Goal: Task Accomplishment & Management: Use online tool/utility

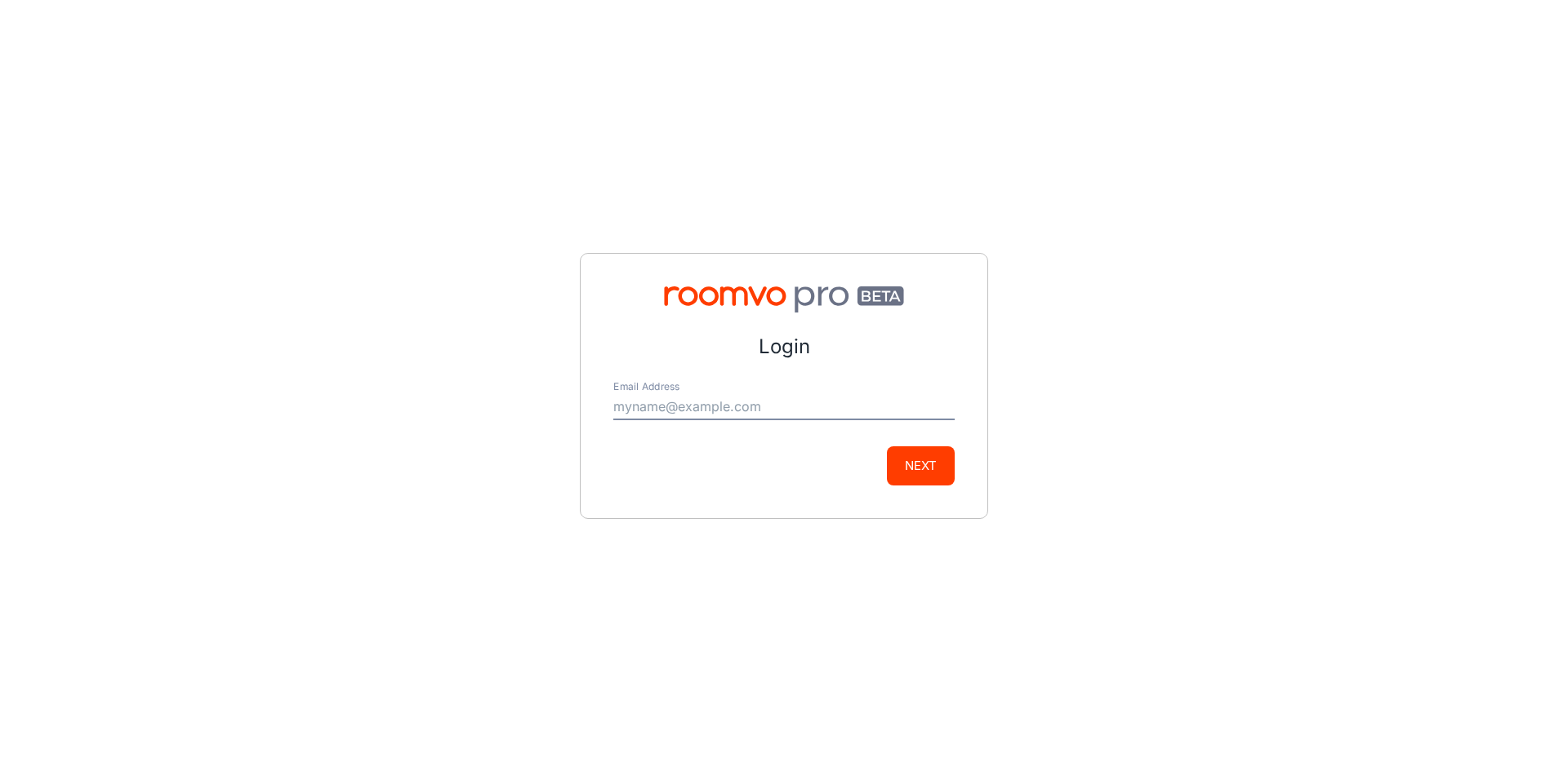
click at [820, 414] on input "Email Address" at bounding box center [784, 406] width 341 height 26
type input "[PERSON_NAME][EMAIL_ADDRESS][DOMAIN_NAME]"
click at [898, 470] on button "Next" at bounding box center [921, 466] width 68 height 39
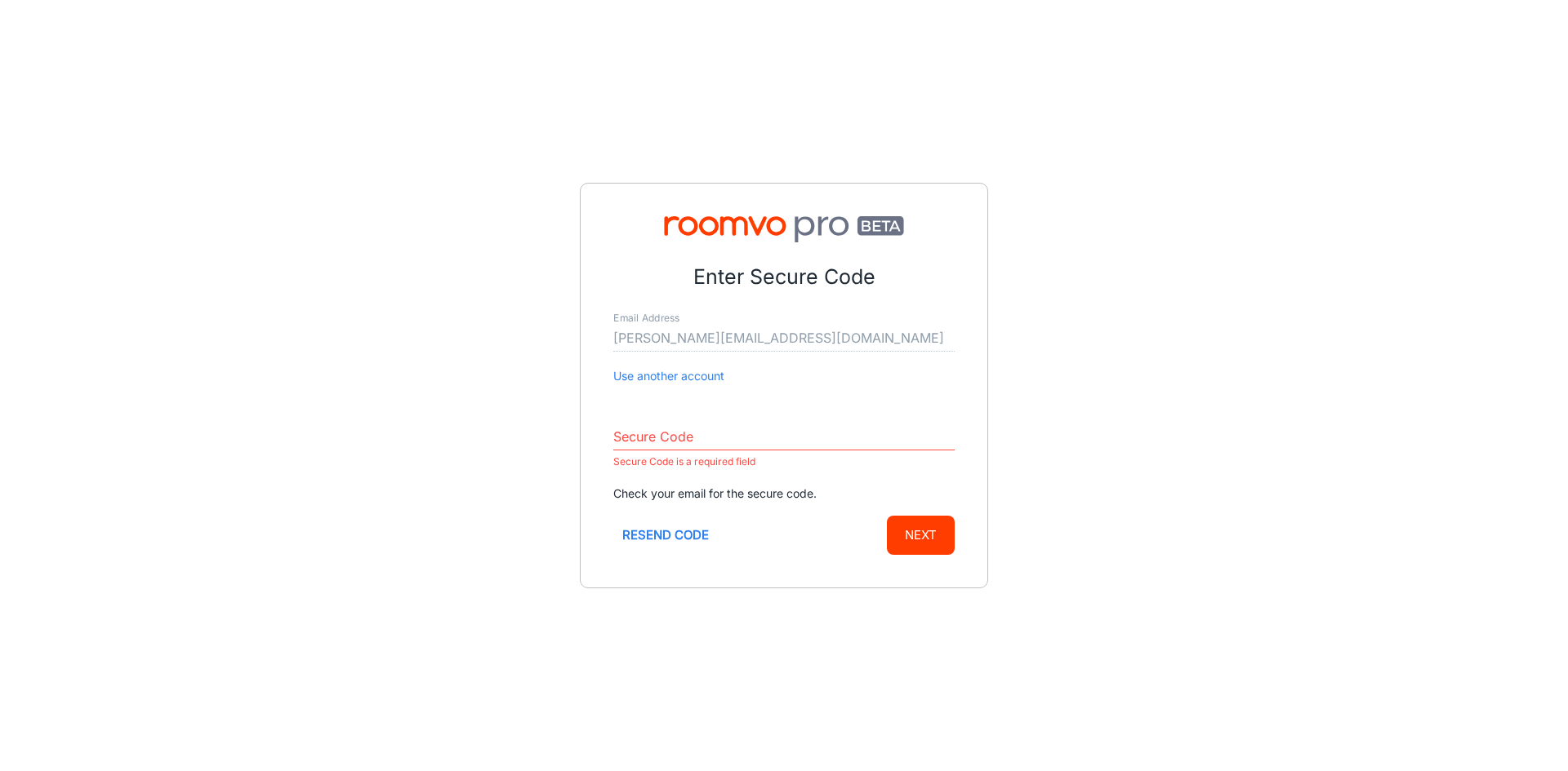
click at [791, 435] on input "Secure Code" at bounding box center [784, 437] width 341 height 26
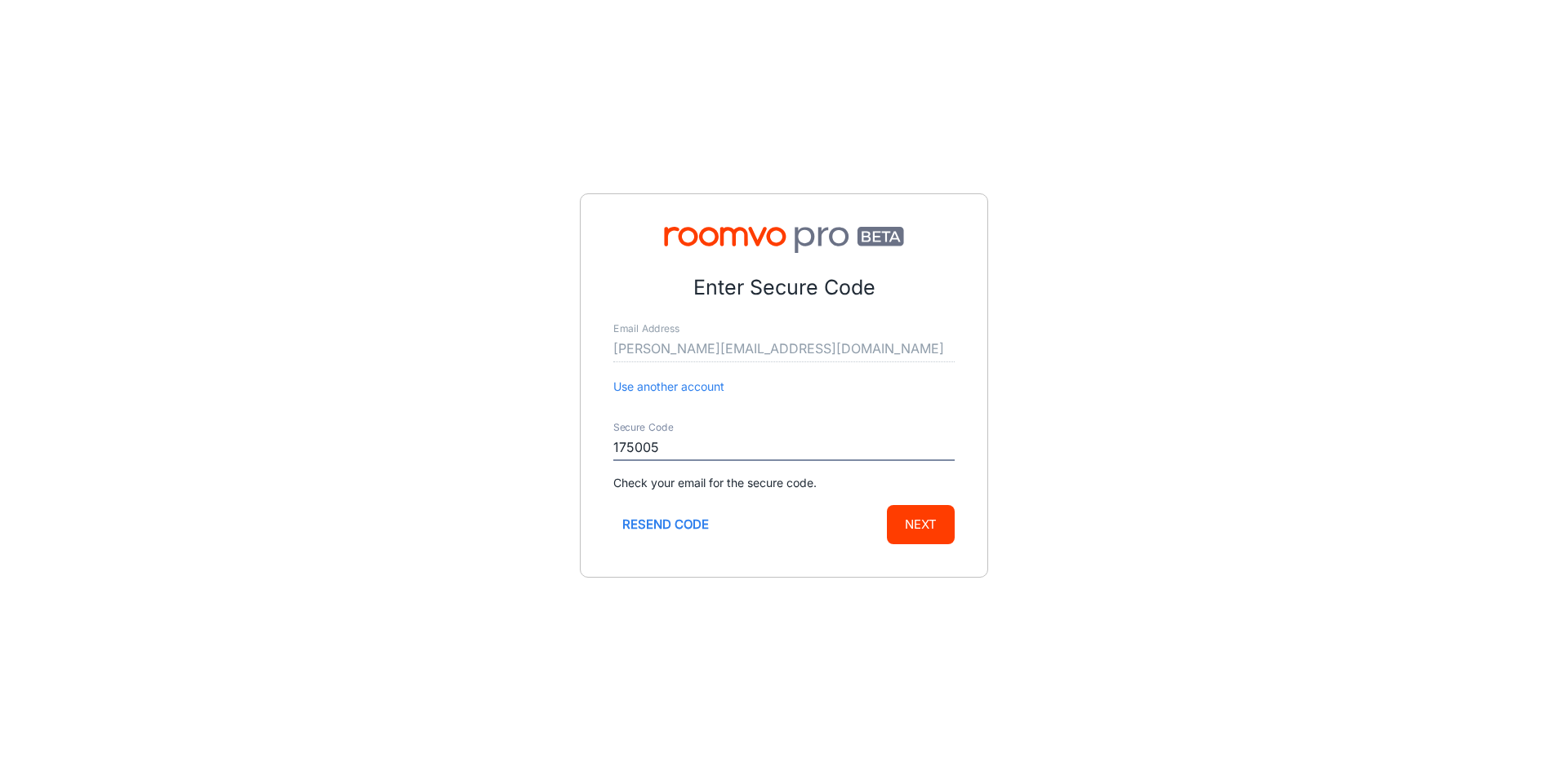
type input "175005"
click at [942, 529] on button "Next" at bounding box center [921, 524] width 68 height 39
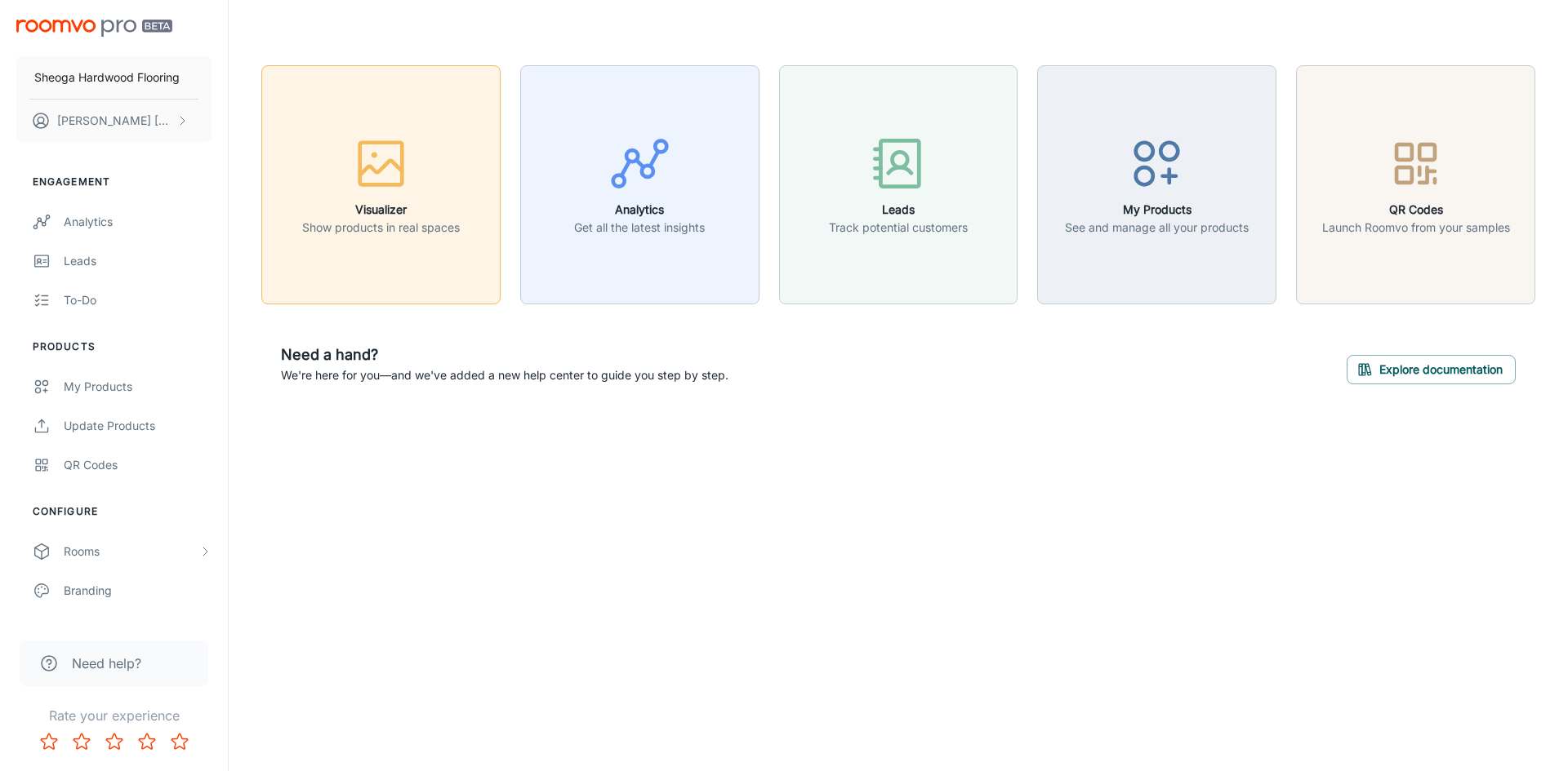
click at [411, 141] on icon "button" at bounding box center [381, 163] width 62 height 62
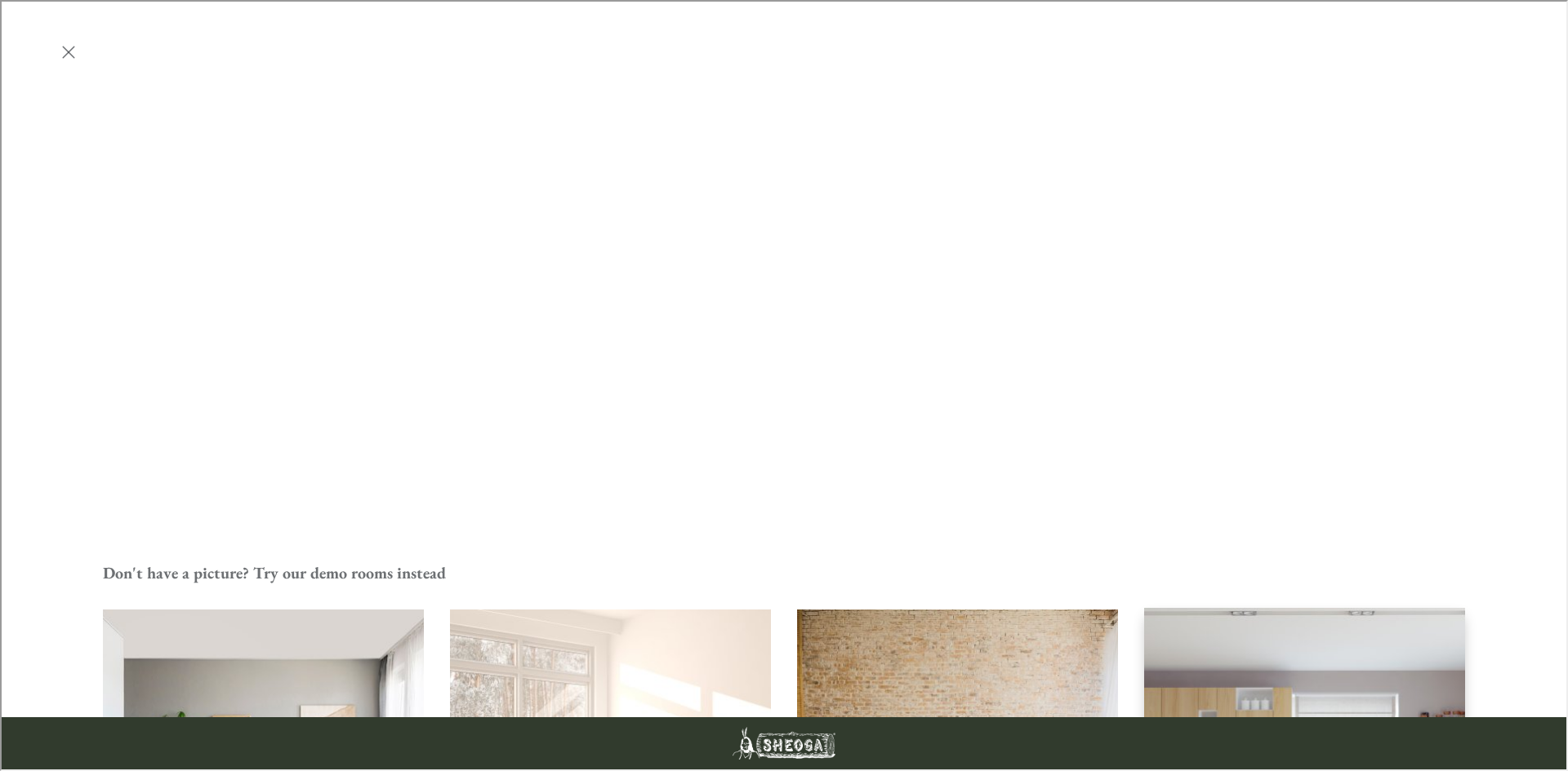
scroll to position [482, 0]
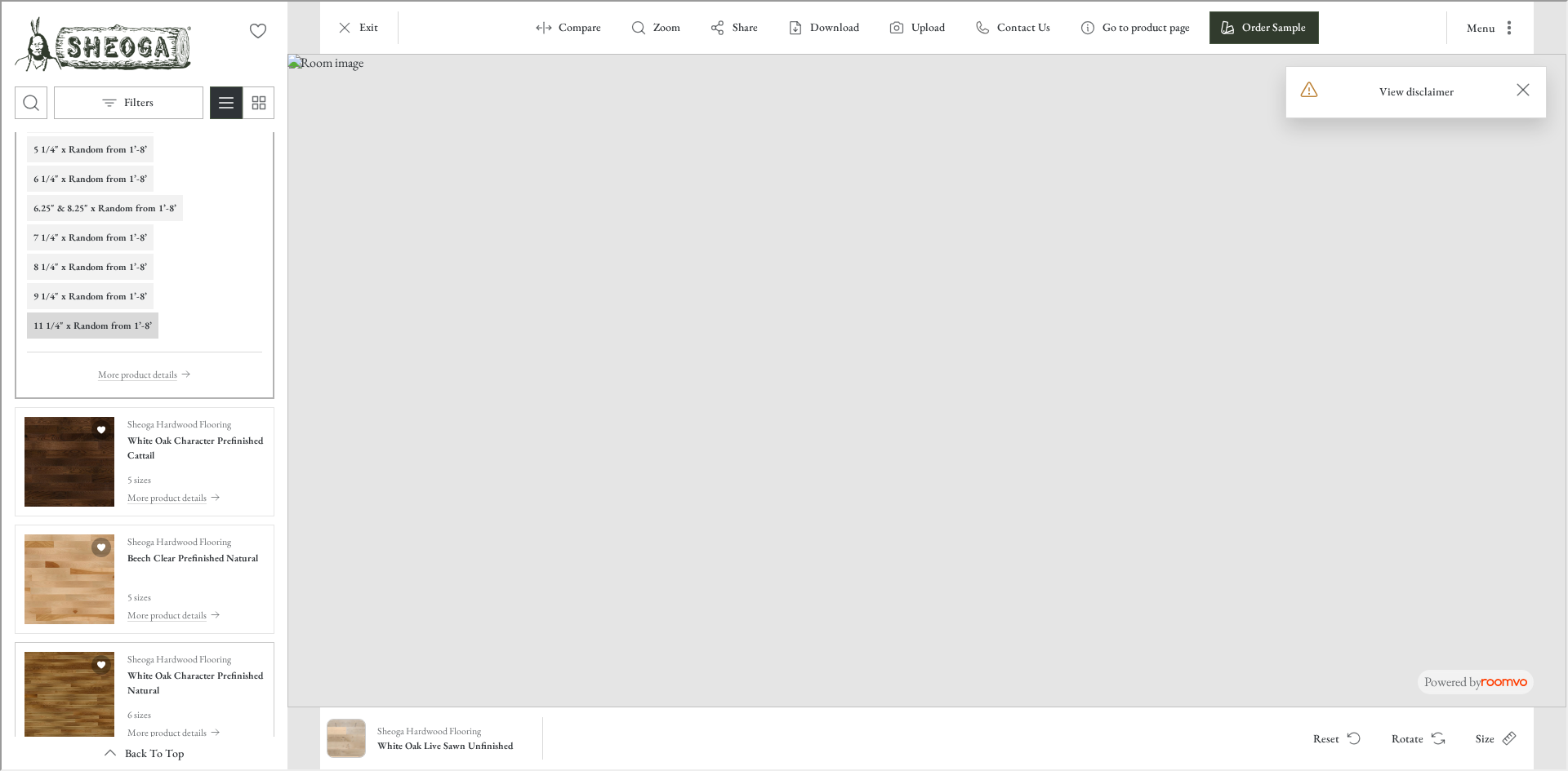
scroll to position [163, 0]
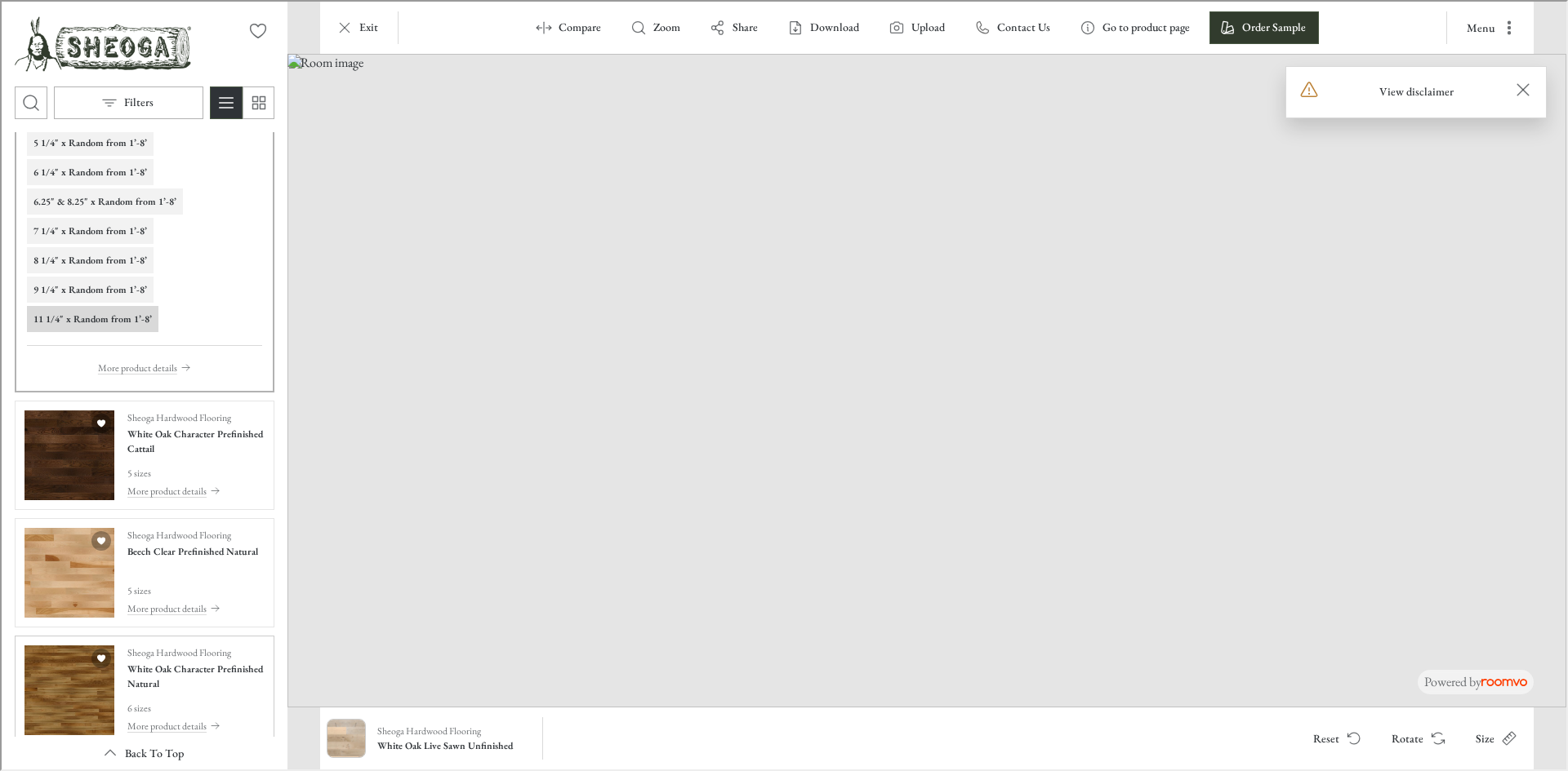
click at [77, 686] on img "See White Oak Character Prefinished Natural in the room" at bounding box center [68, 689] width 89 height 89
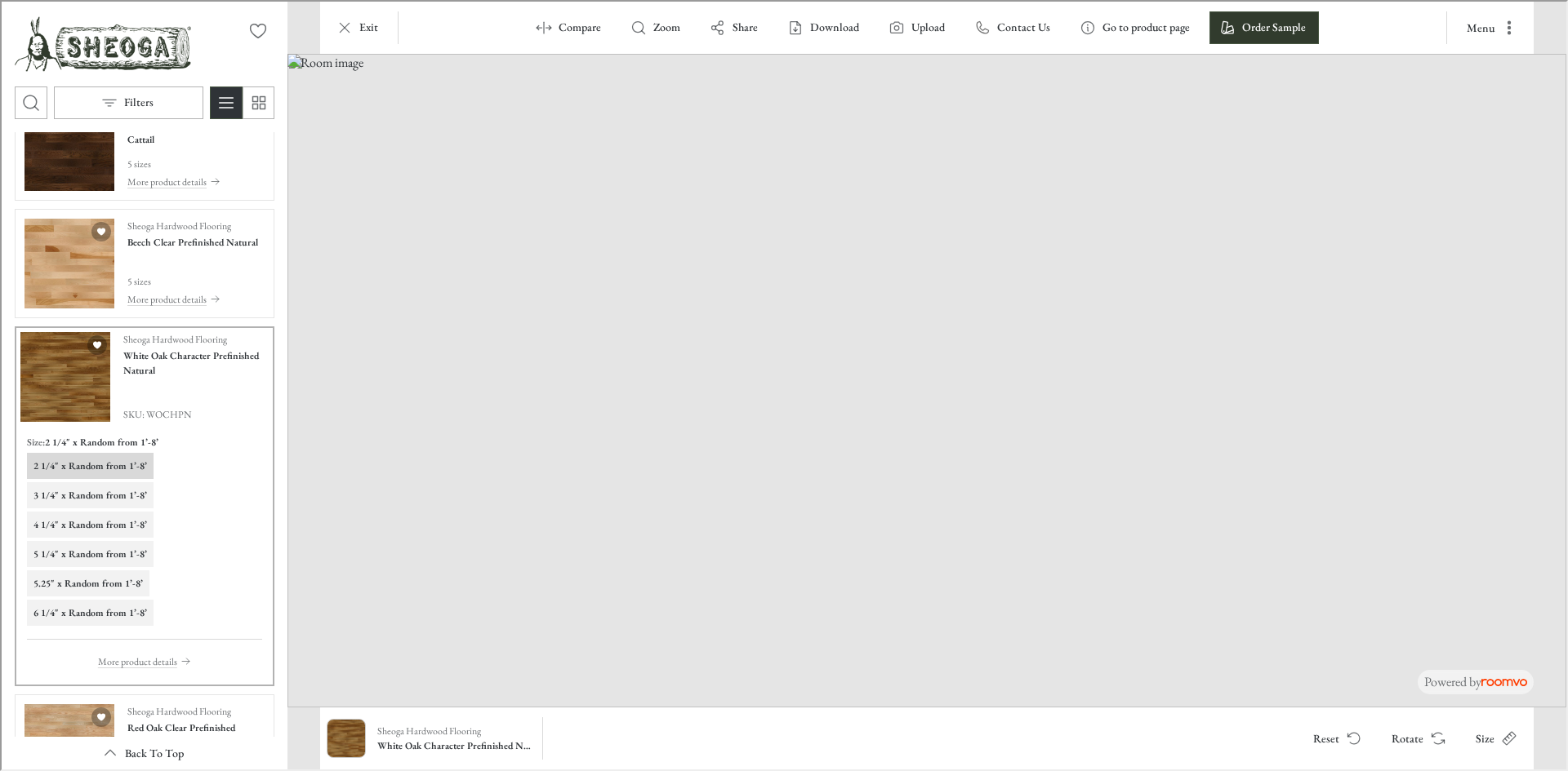
scroll to position [245, 0]
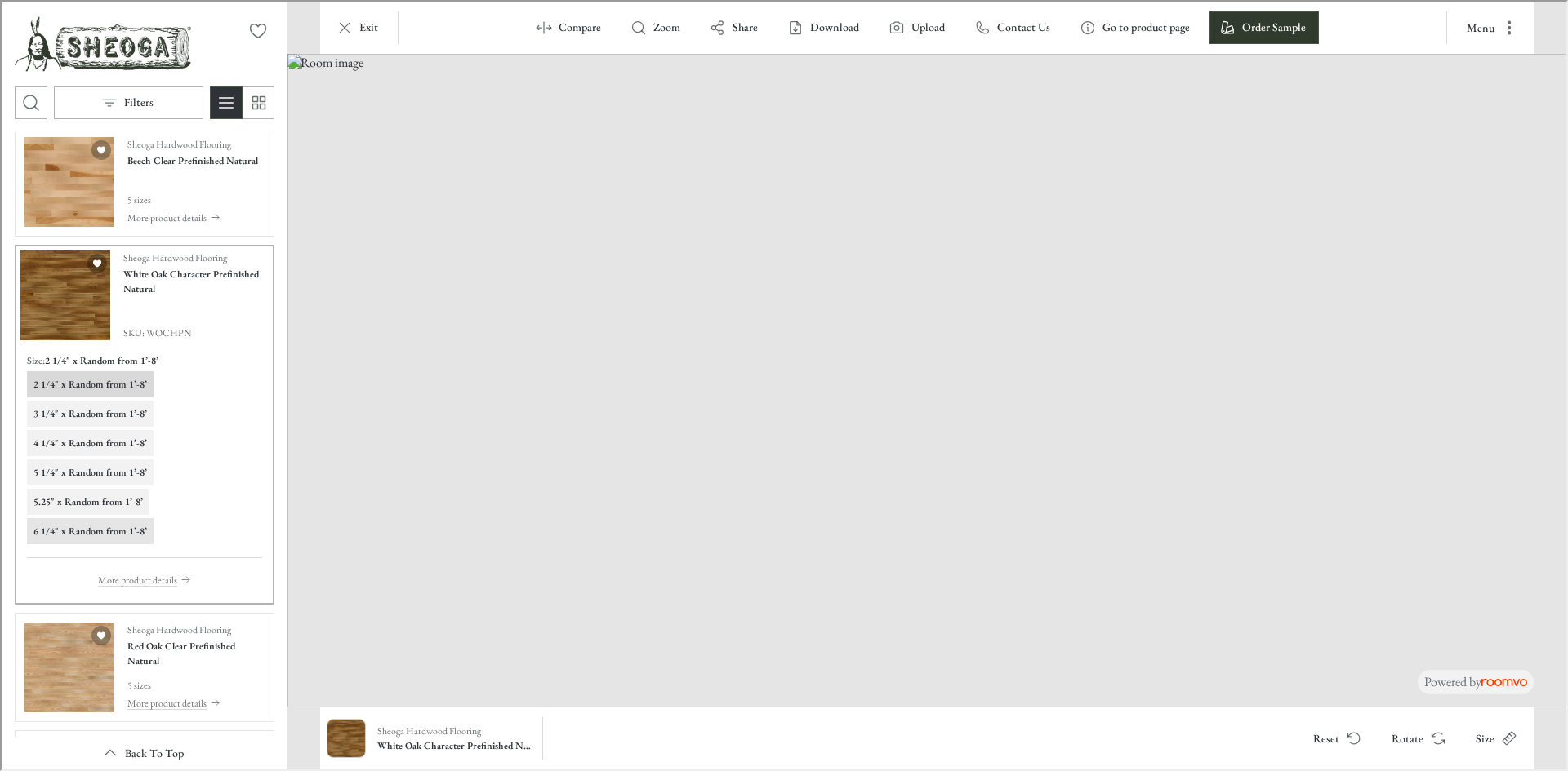
click at [89, 528] on h6 "6 1/4" x Random from 1’-8’" at bounding box center [89, 530] width 114 height 14
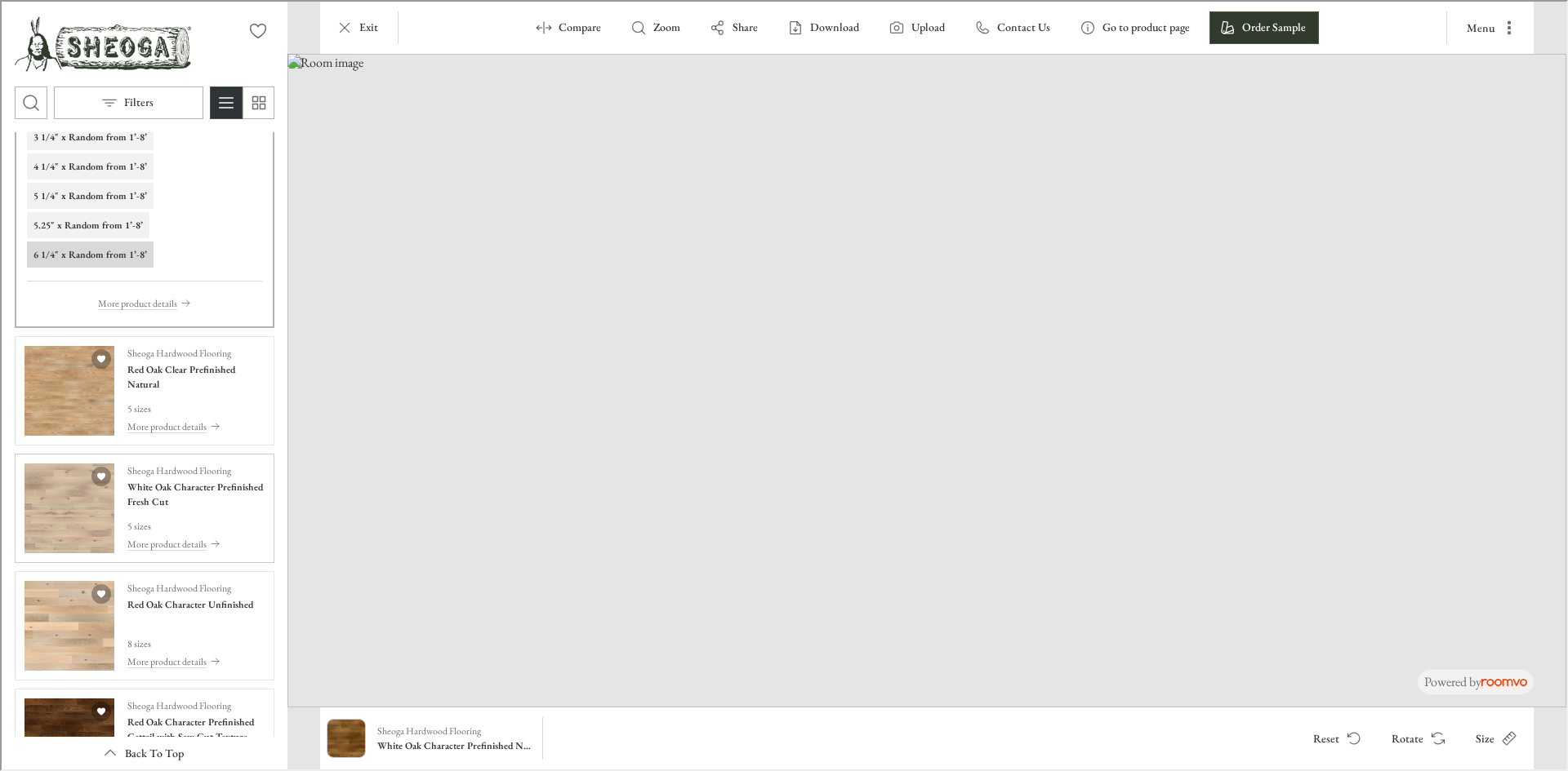
scroll to position [571, 0]
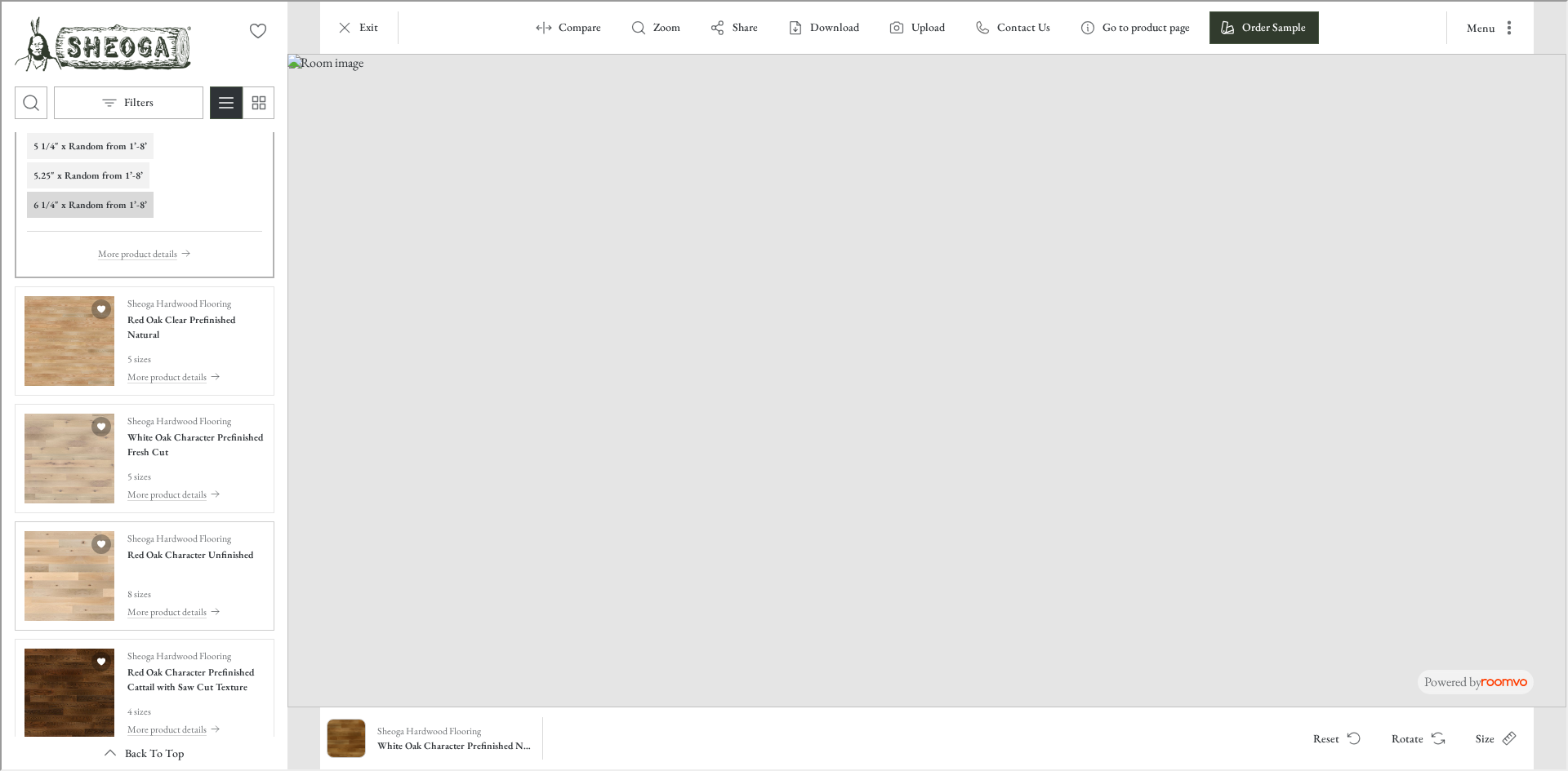
click at [72, 583] on img "See Red Oak Character Unfinished in the room" at bounding box center [68, 574] width 89 height 89
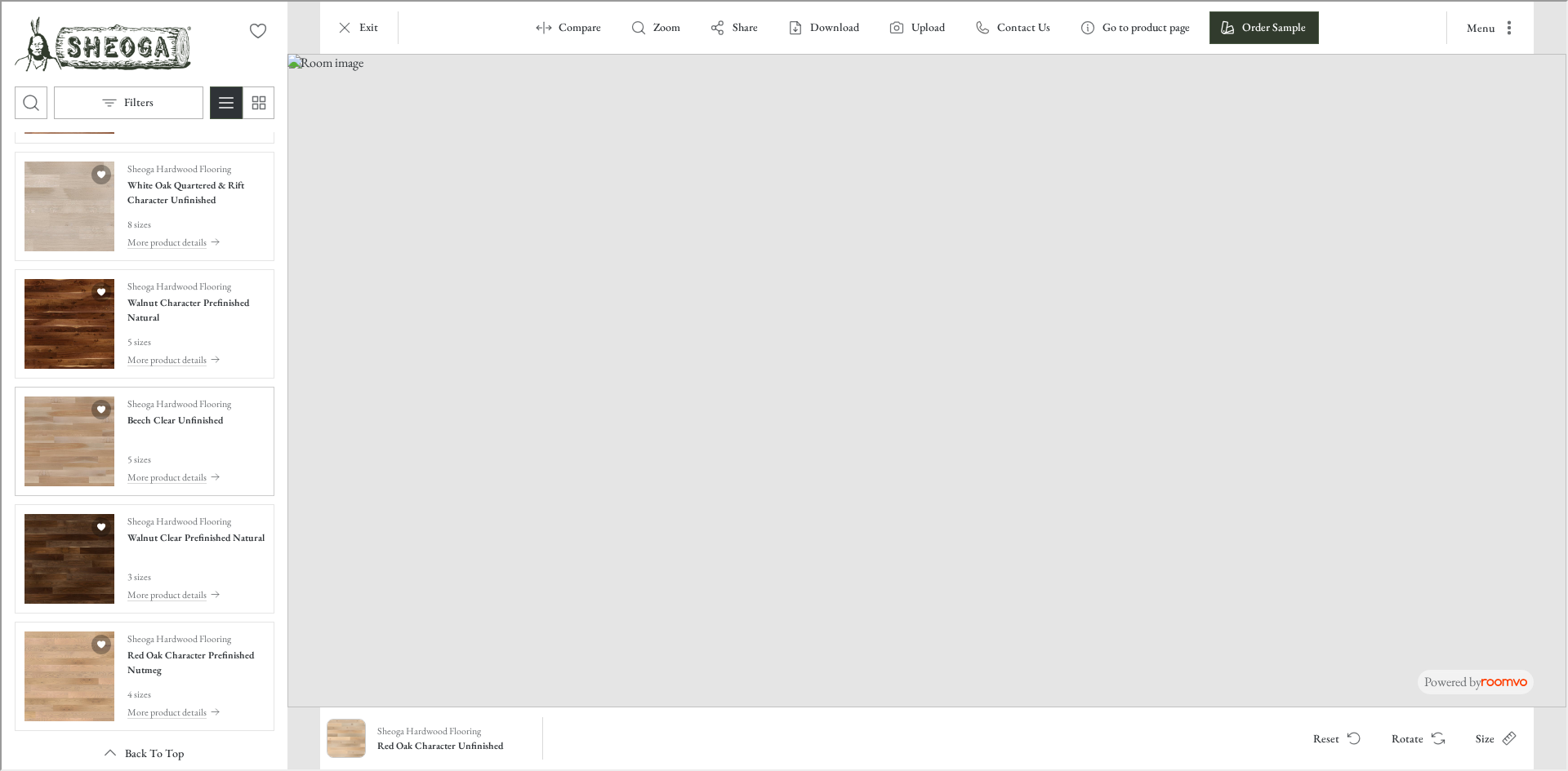
scroll to position [1796, 0]
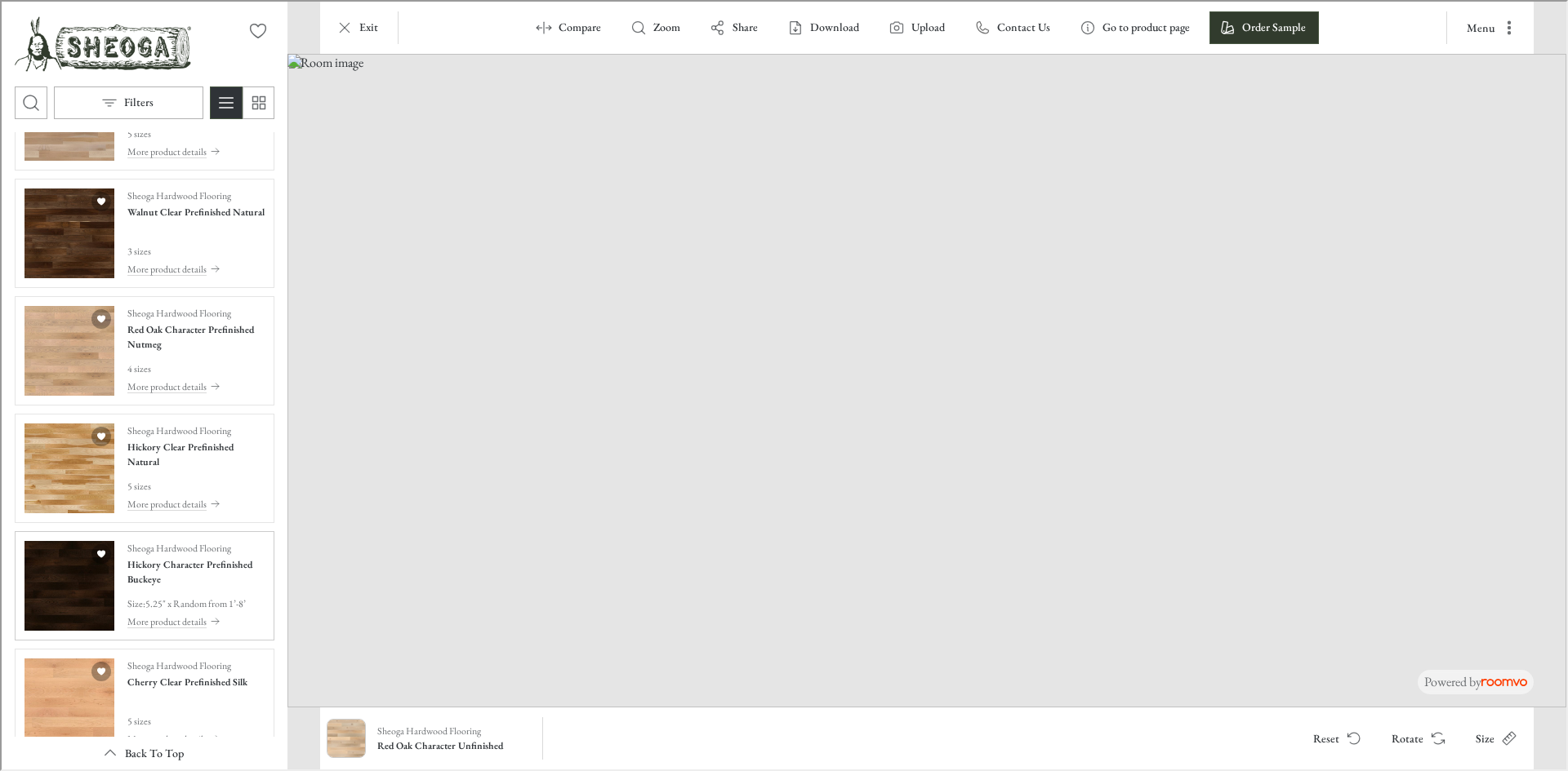
click at [75, 605] on img "See Hickory Character Prefinished Buckeye in the room" at bounding box center [68, 584] width 89 height 89
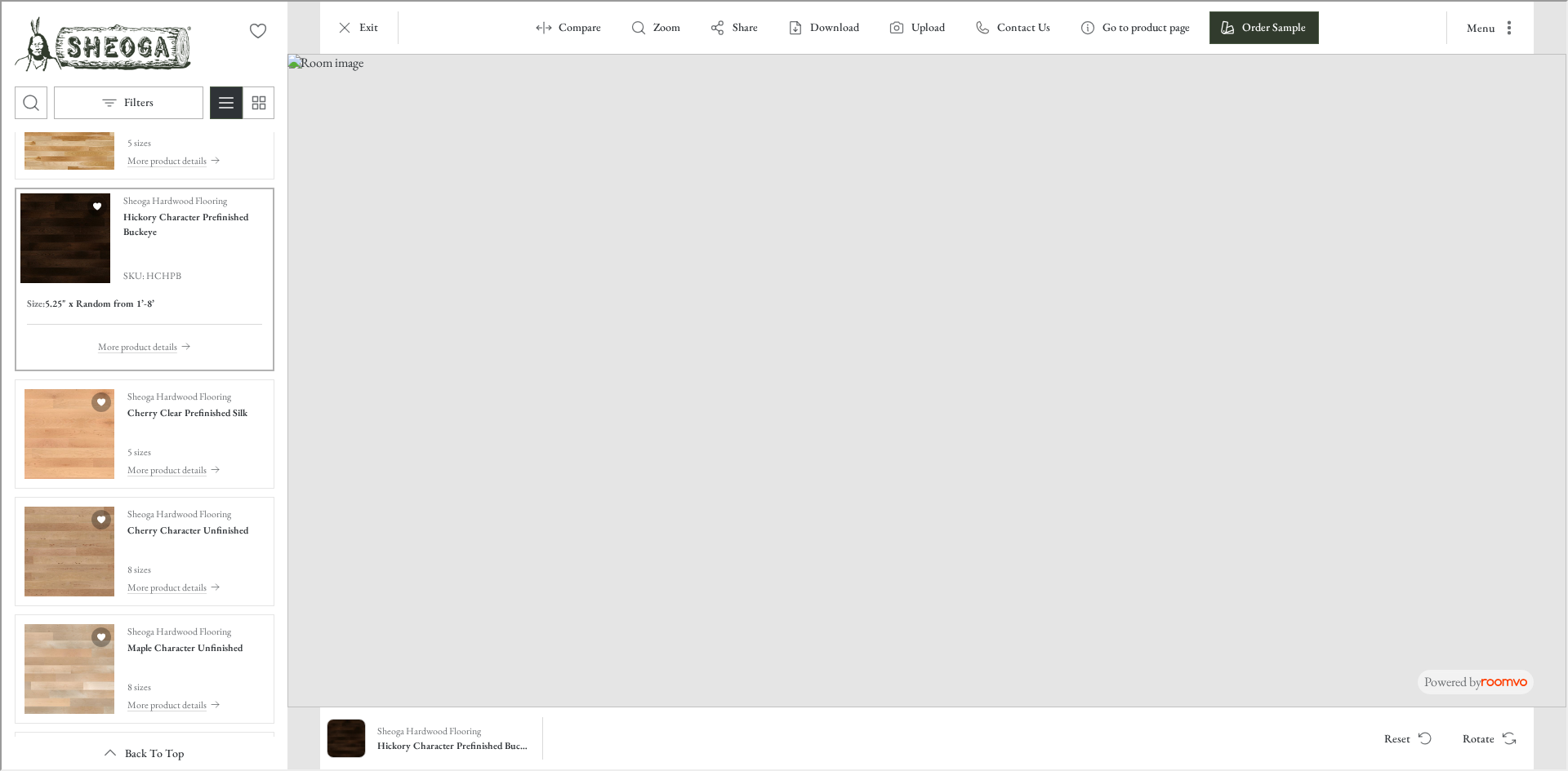
scroll to position [1976, 0]
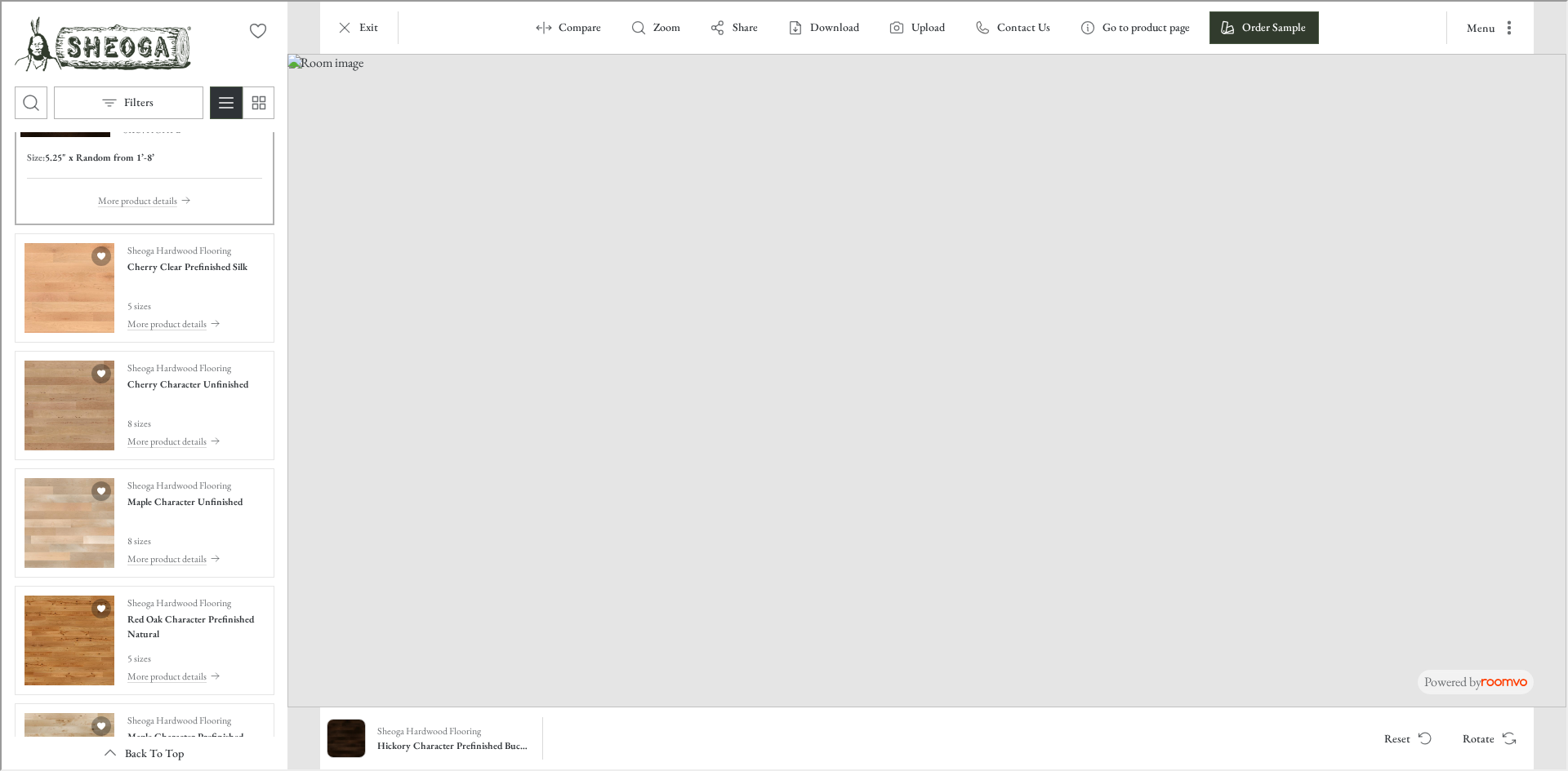
click at [80, 609] on img "See Red Oak Character Prefinished Natural in the room" at bounding box center [68, 639] width 89 height 89
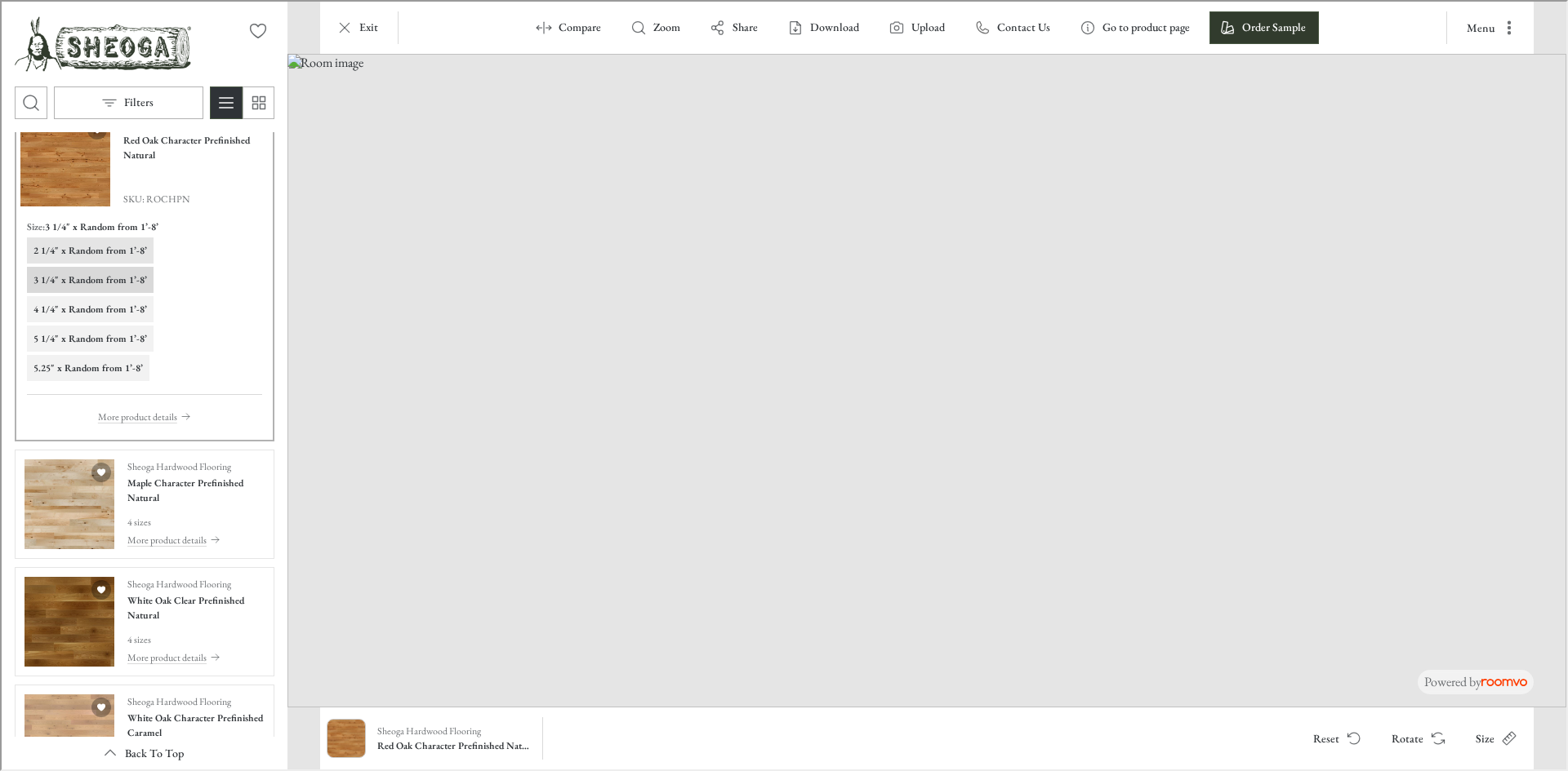
scroll to position [2466, 0]
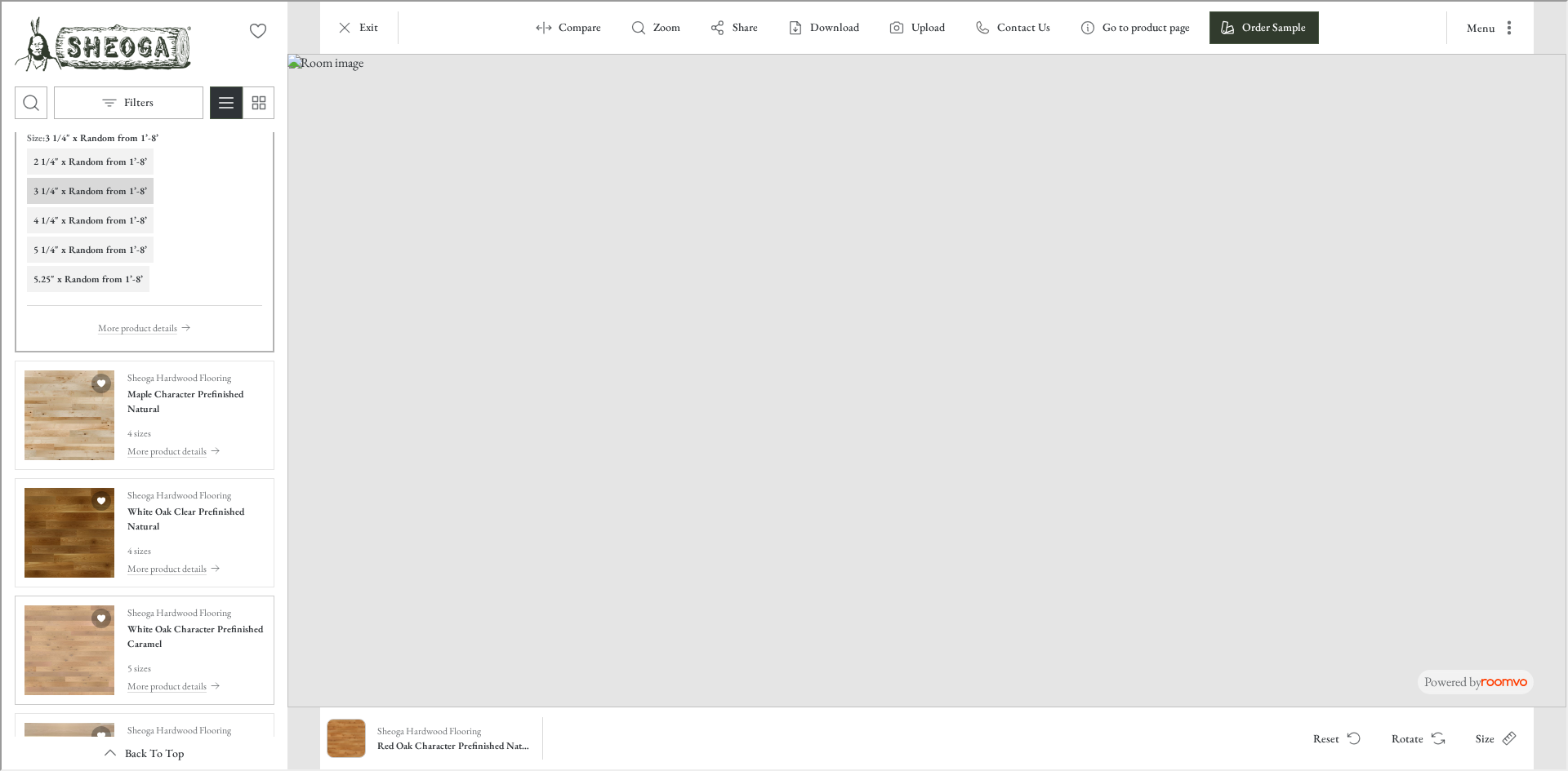
click at [80, 627] on img "See White Oak Character Prefinished Caramel in the room" at bounding box center [68, 649] width 89 height 89
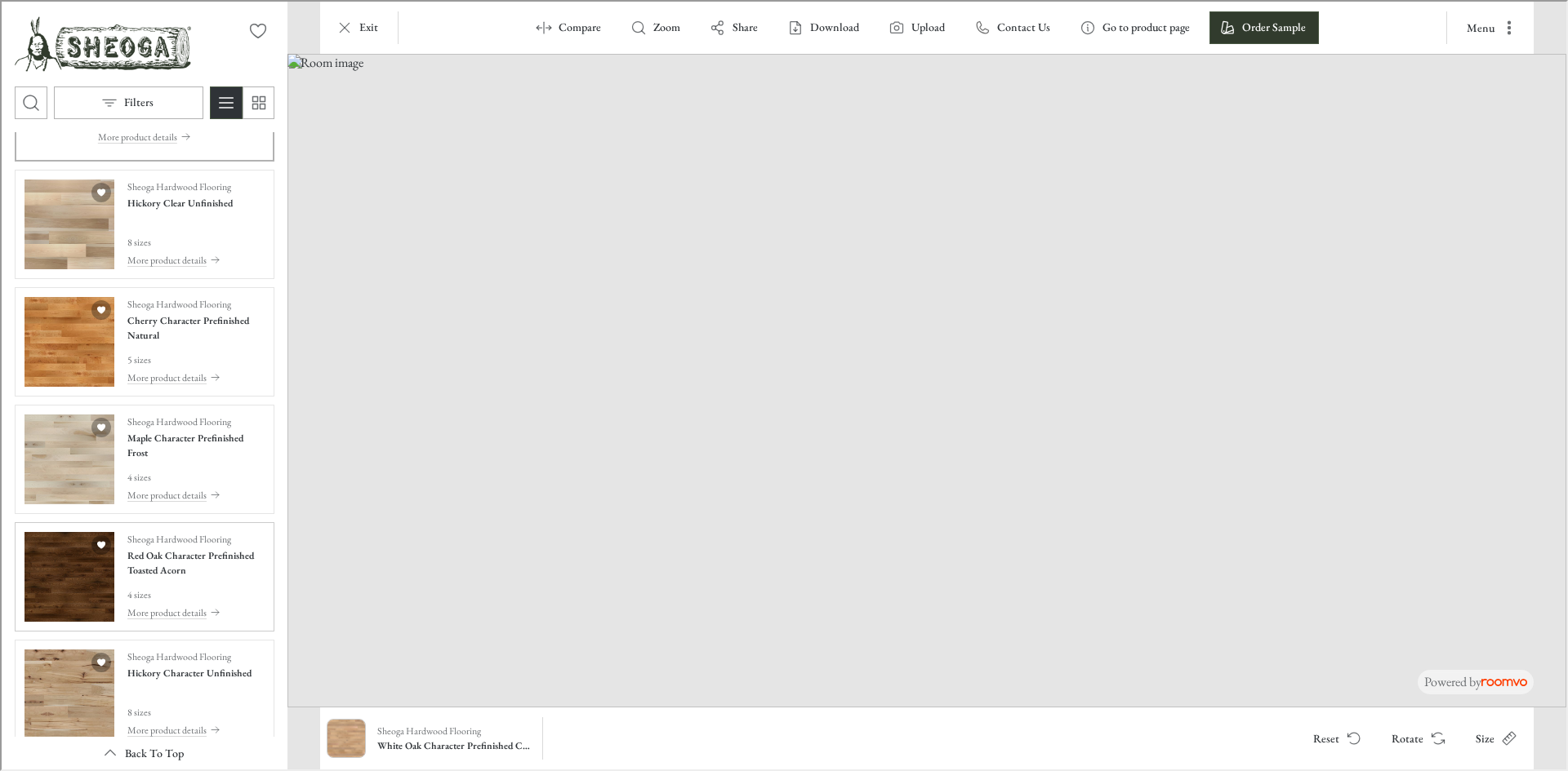
scroll to position [3364, 0]
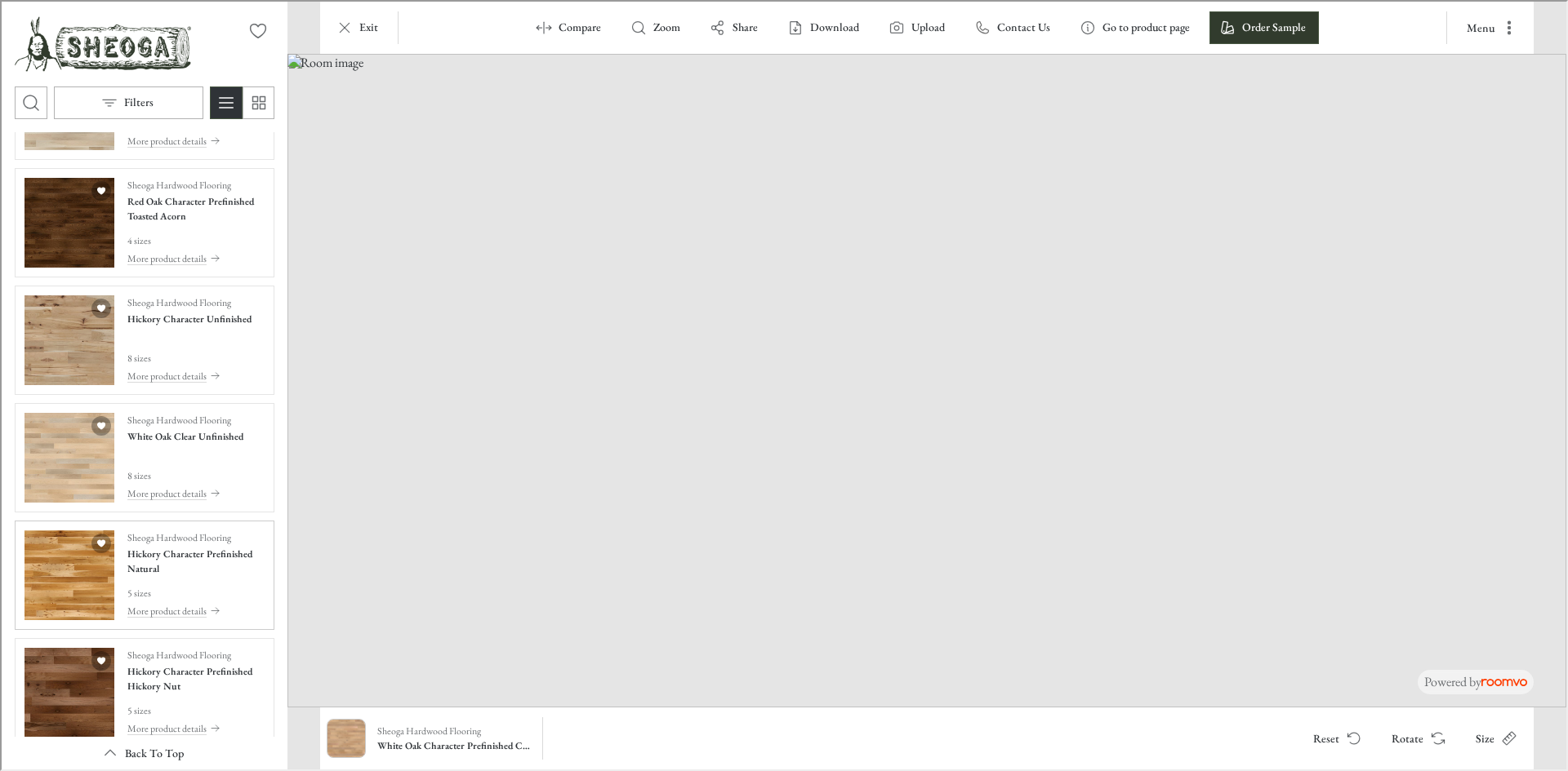
click at [89, 599] on img "See Hickory Character Prefinished Natural in the room" at bounding box center [68, 574] width 89 height 89
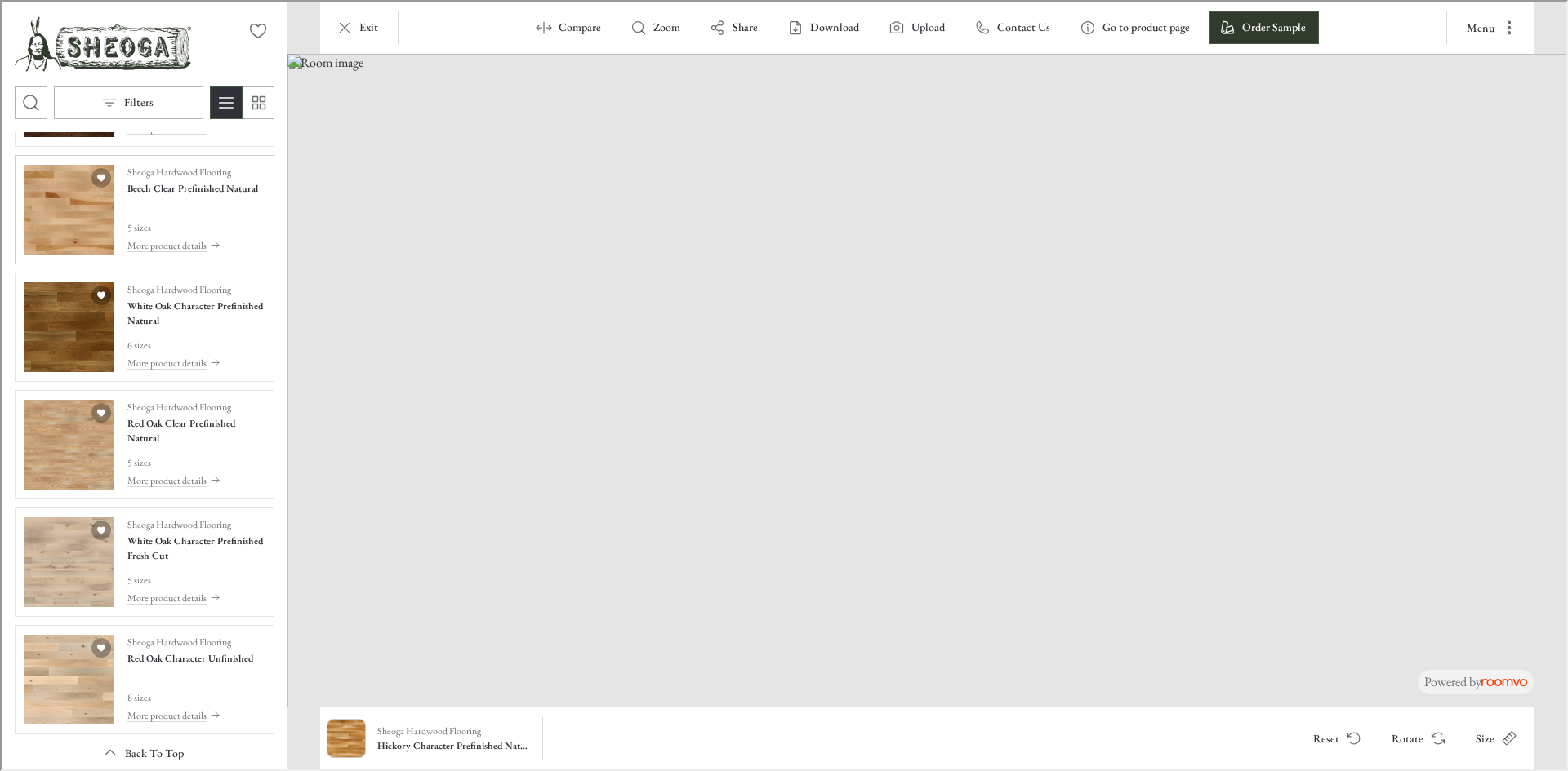
scroll to position [0, 0]
